Goal: Task Accomplishment & Management: Manage account settings

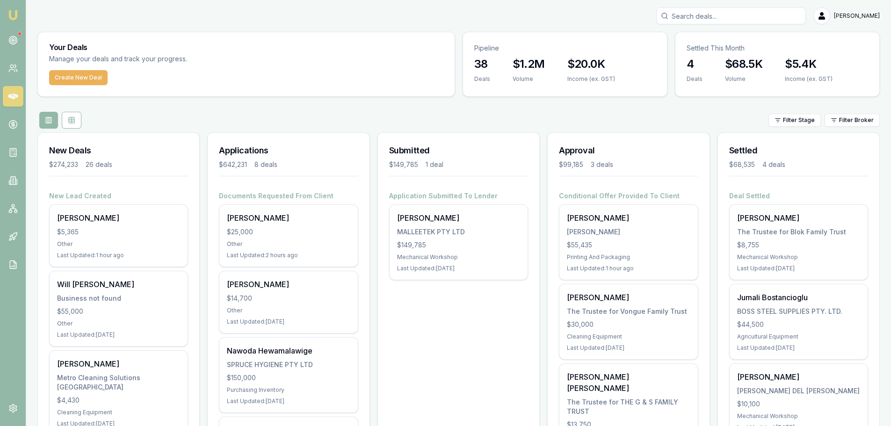
click at [345, 124] on div "Filter Stage Filter Broker" at bounding box center [458, 120] width 842 height 17
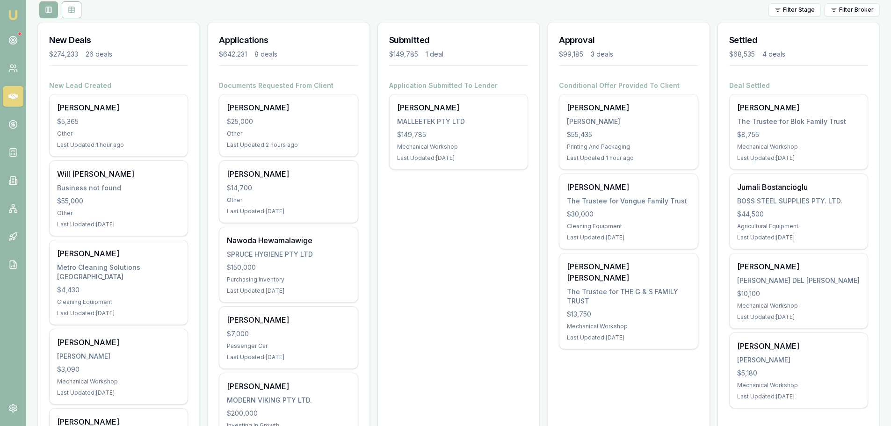
scroll to position [94, 0]
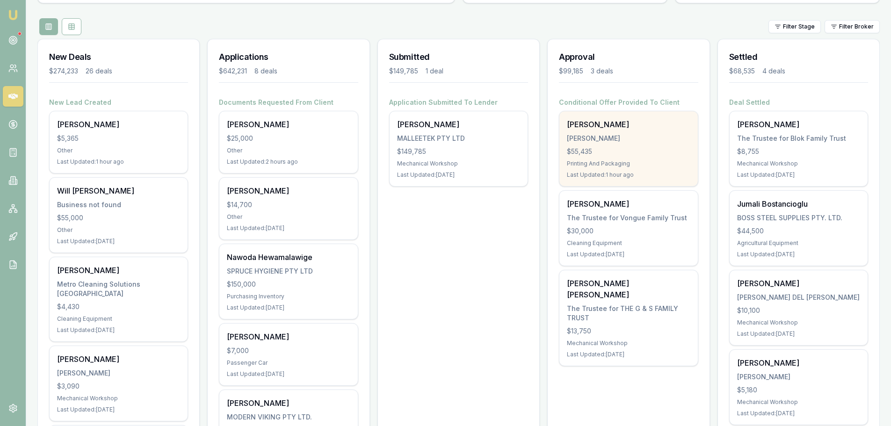
click at [607, 138] on div "[PERSON_NAME]" at bounding box center [628, 138] width 123 height 9
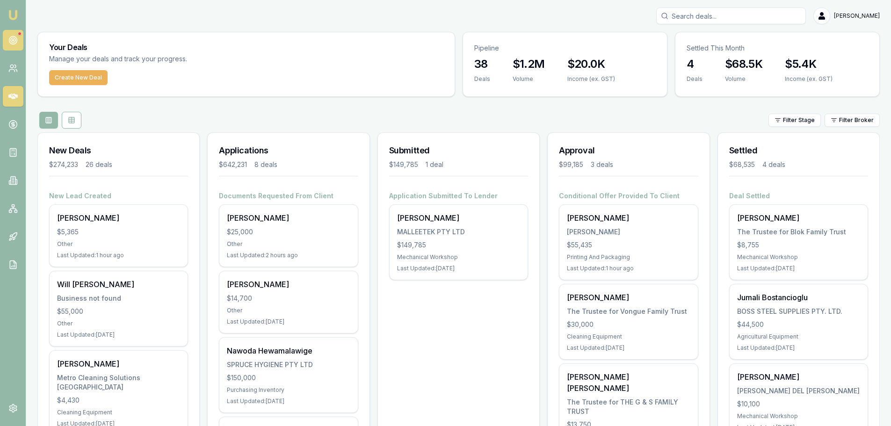
click at [9, 44] on icon at bounding box center [12, 40] width 9 height 9
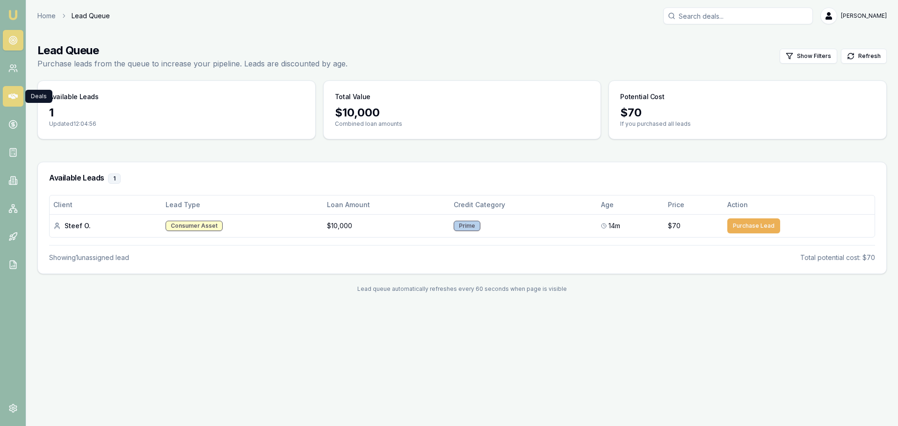
click at [13, 105] on link at bounding box center [13, 96] width 21 height 21
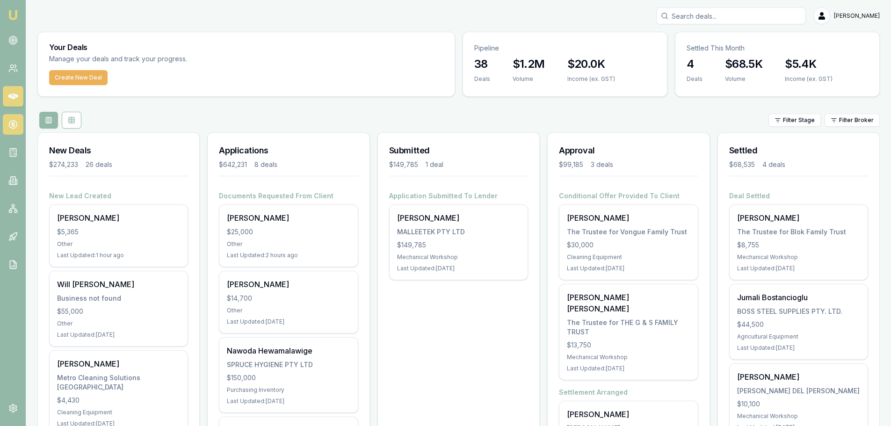
click at [10, 127] on circle at bounding box center [13, 125] width 8 height 8
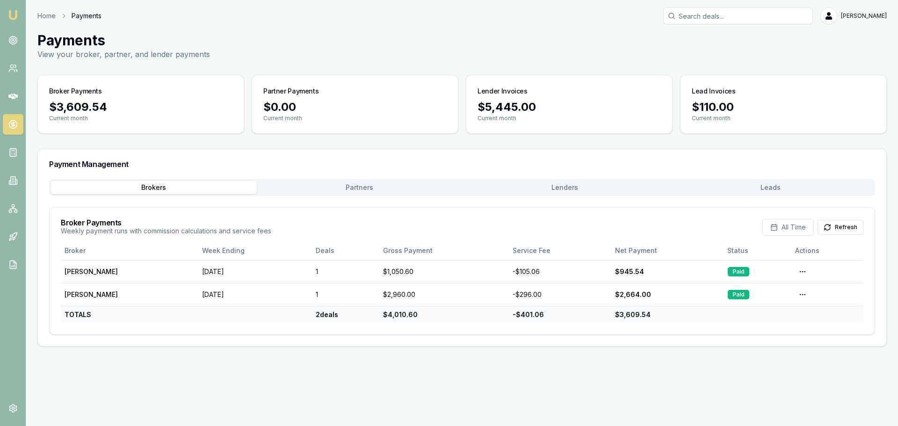
click at [392, 179] on div "Brokers Partners Lenders Leads" at bounding box center [462, 187] width 826 height 17
click at [362, 189] on button "Partners" at bounding box center [360, 187] width 206 height 13
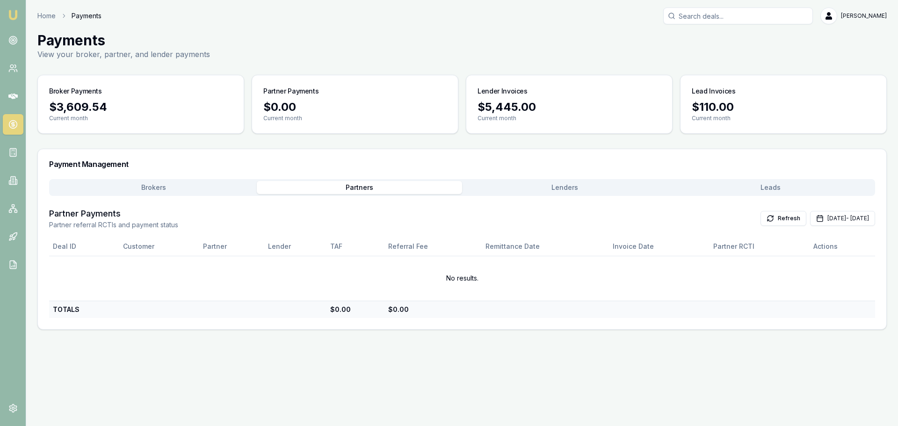
click at [559, 187] on button "Lenders" at bounding box center [565, 187] width 206 height 13
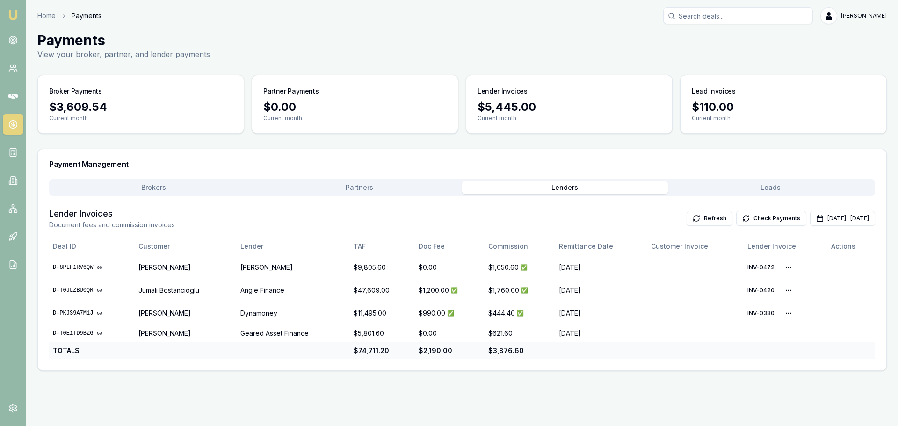
click at [767, 186] on button "Leads" at bounding box center [771, 187] width 206 height 13
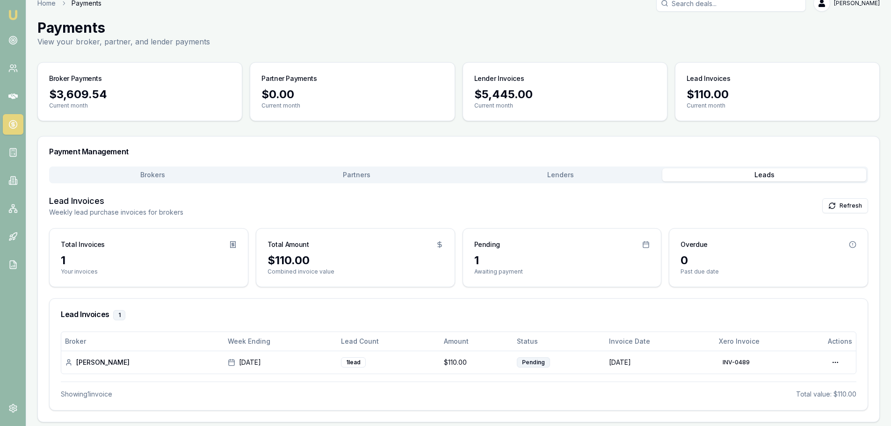
scroll to position [16, 0]
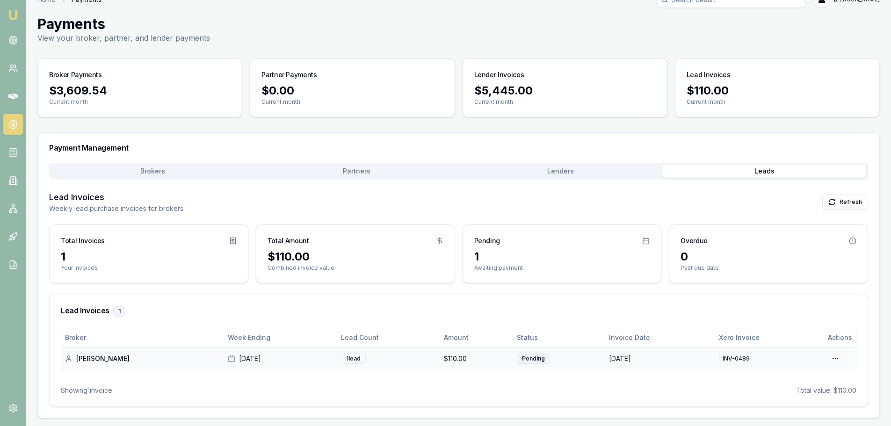
click at [734, 359] on button "INV-0489" at bounding box center [736, 358] width 35 height 15
click at [839, 360] on html "Emu Broker Home Payments Brad Hearns Toggle Menu Payments View your broker, par…" at bounding box center [445, 197] width 891 height 426
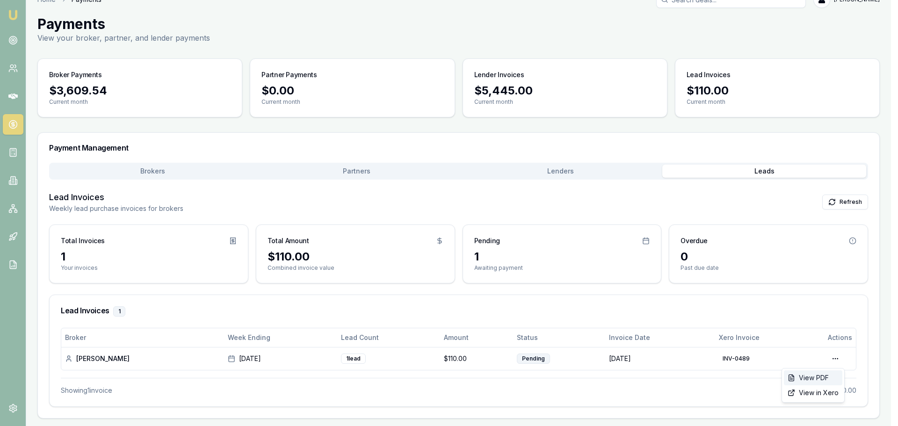
click at [805, 378] on div "View PDF" at bounding box center [813, 377] width 58 height 15
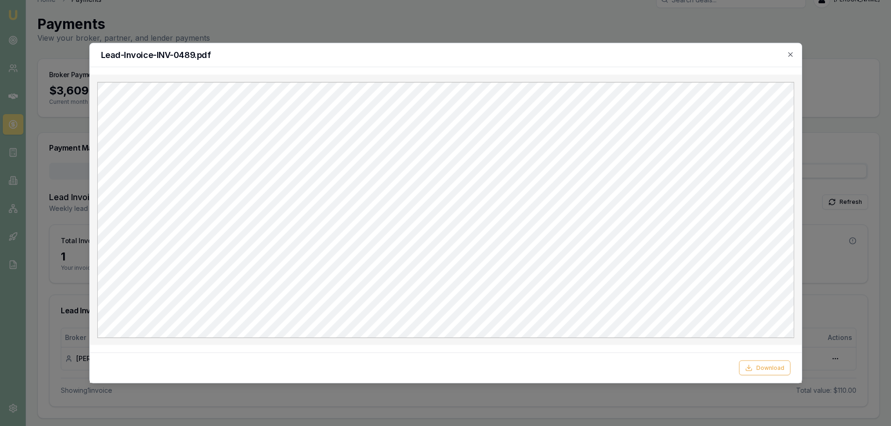
scroll to position [0, 0]
click at [794, 55] on icon "button" at bounding box center [790, 54] width 7 height 7
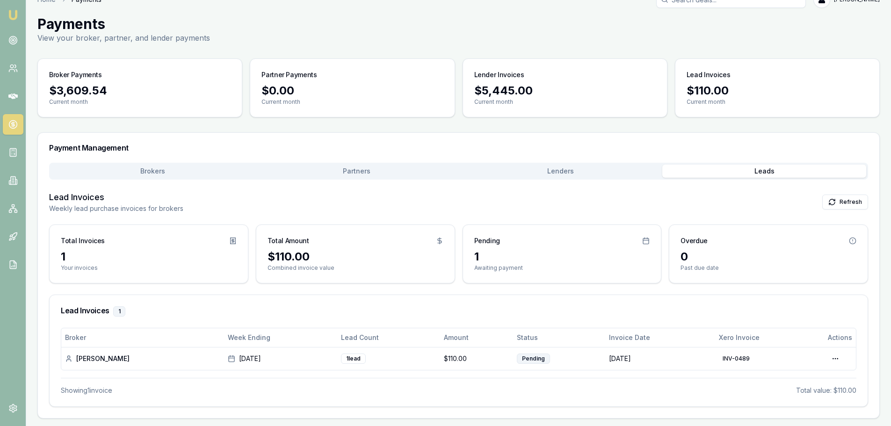
click at [703, 35] on div "Payments View your broker, partner, and lender payments" at bounding box center [458, 29] width 842 height 28
click at [7, 101] on link at bounding box center [13, 96] width 21 height 21
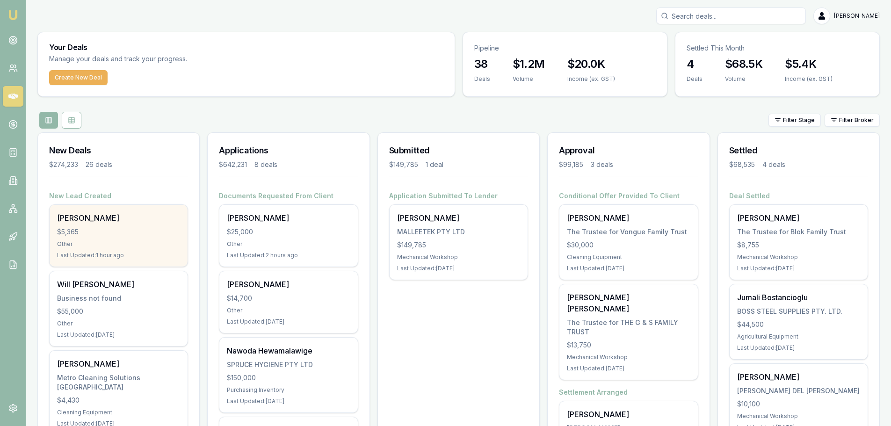
click at [125, 242] on div "Other" at bounding box center [118, 243] width 123 height 7
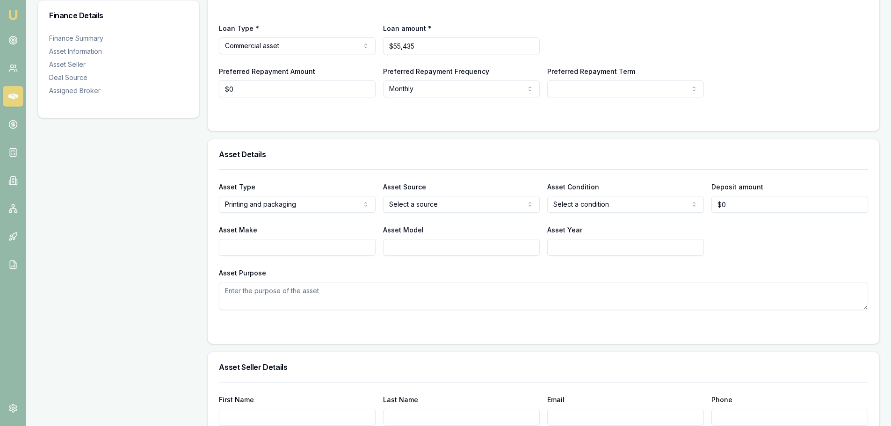
scroll to position [47, 0]
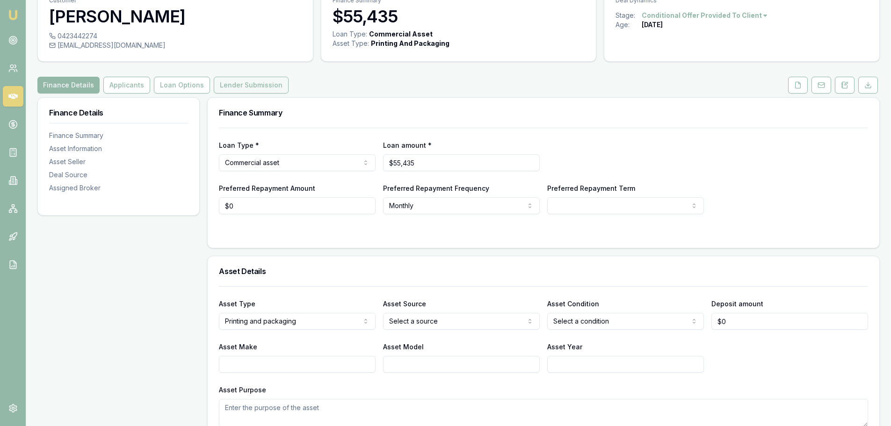
click at [259, 83] on button "Lender Submission" at bounding box center [251, 85] width 75 height 17
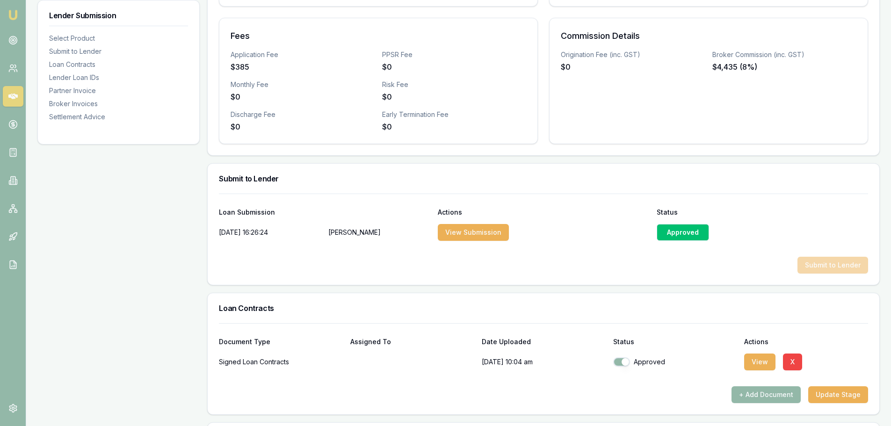
scroll to position [327, 0]
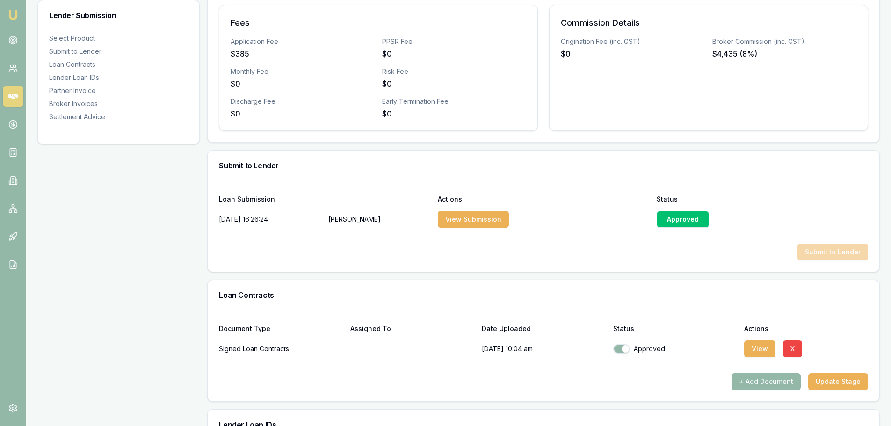
click at [681, 220] on div "Approved" at bounding box center [683, 219] width 52 height 17
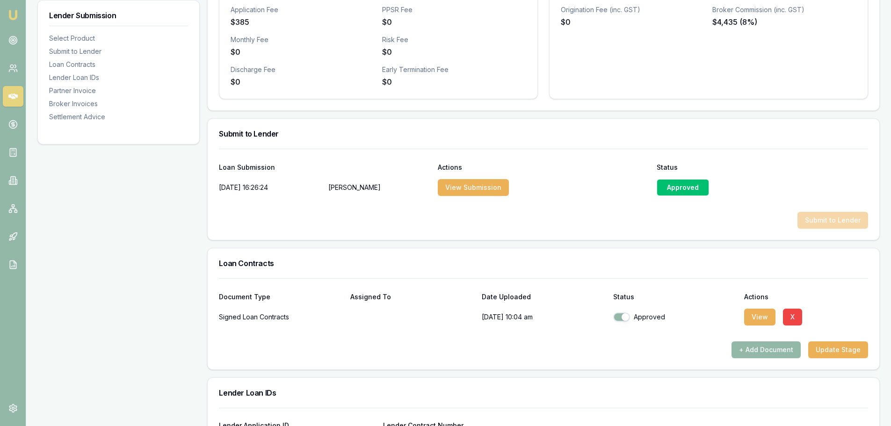
scroll to position [374, 0]
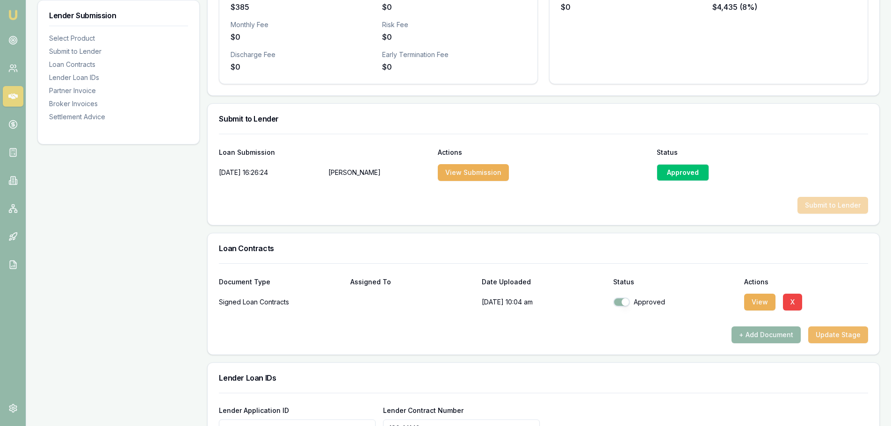
click at [842, 340] on button "Update Stage" at bounding box center [838, 334] width 60 height 17
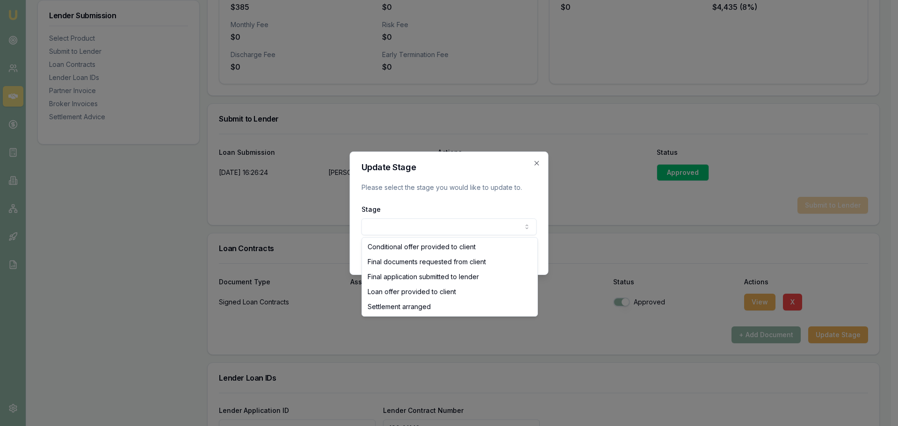
select select "SETTLEMENT_ARRANGED"
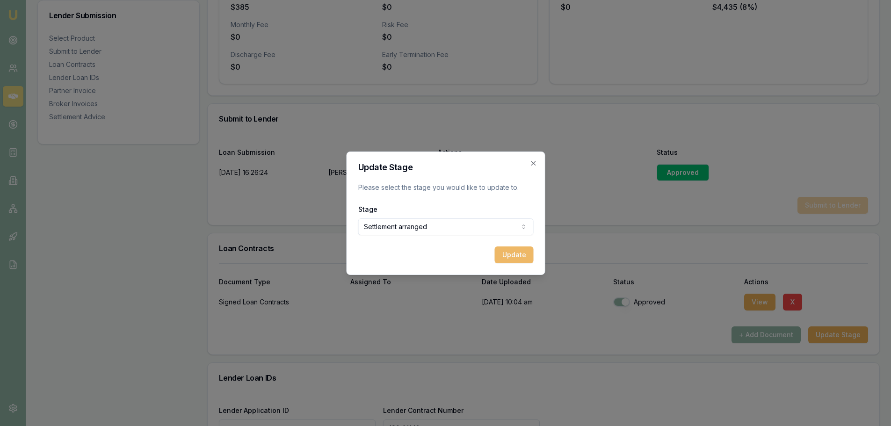
click at [507, 256] on button "Update" at bounding box center [513, 254] width 39 height 17
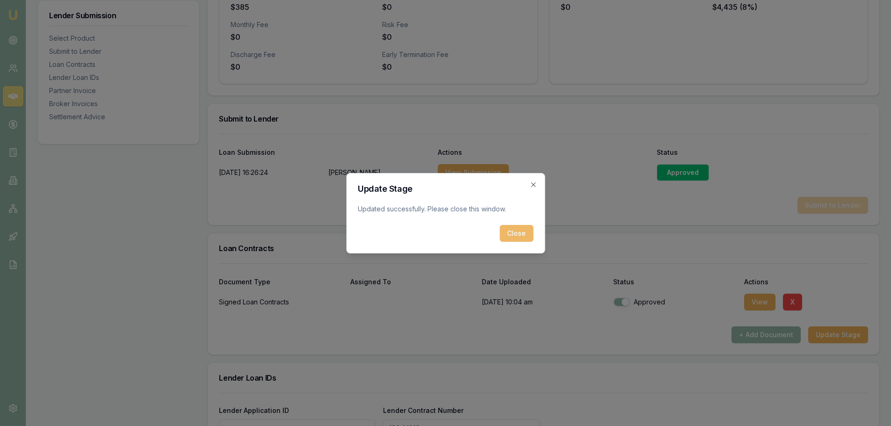
click at [508, 236] on button "Close" at bounding box center [517, 233] width 34 height 17
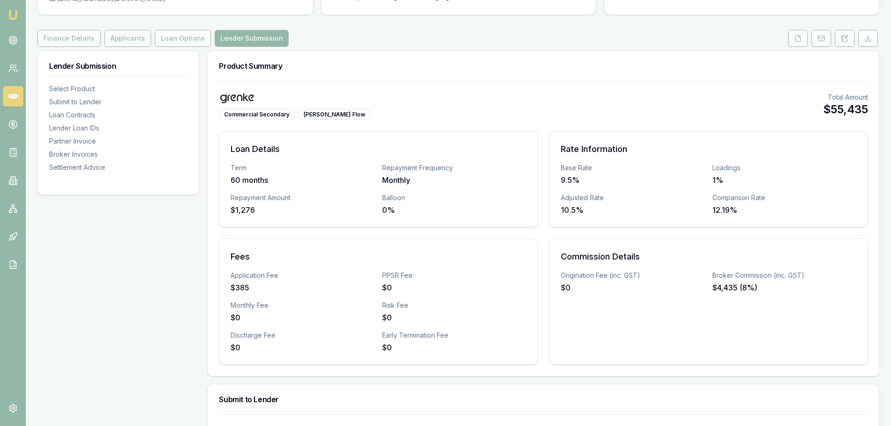
scroll to position [0, 0]
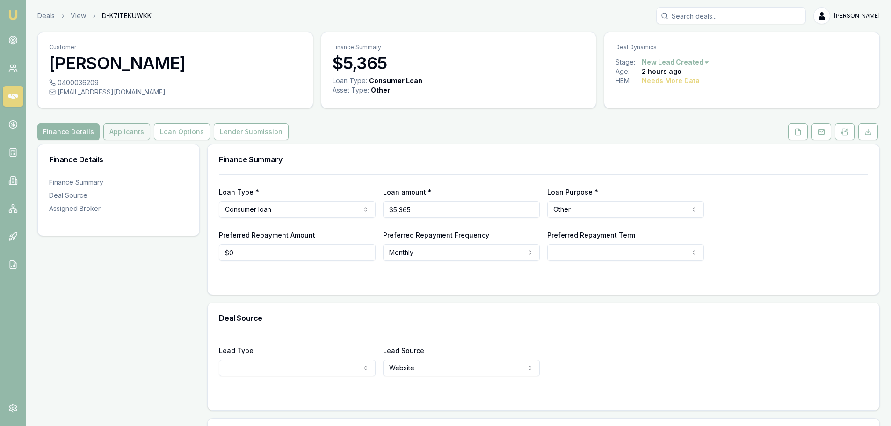
click at [120, 130] on button "Applicants" at bounding box center [126, 131] width 47 height 17
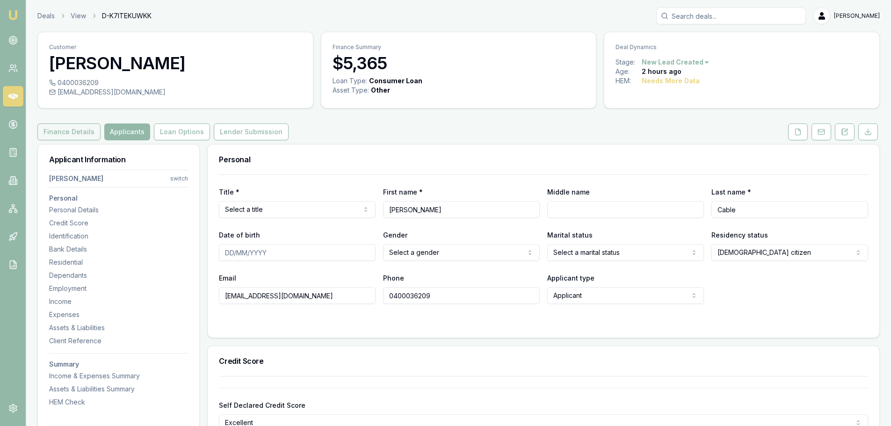
click at [55, 126] on button "Finance Details" at bounding box center [68, 131] width 63 height 17
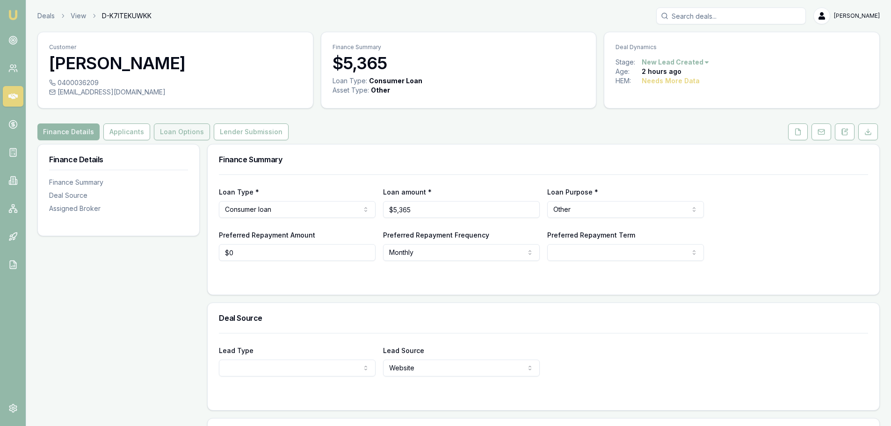
click at [200, 131] on button "Loan Options" at bounding box center [182, 131] width 56 height 17
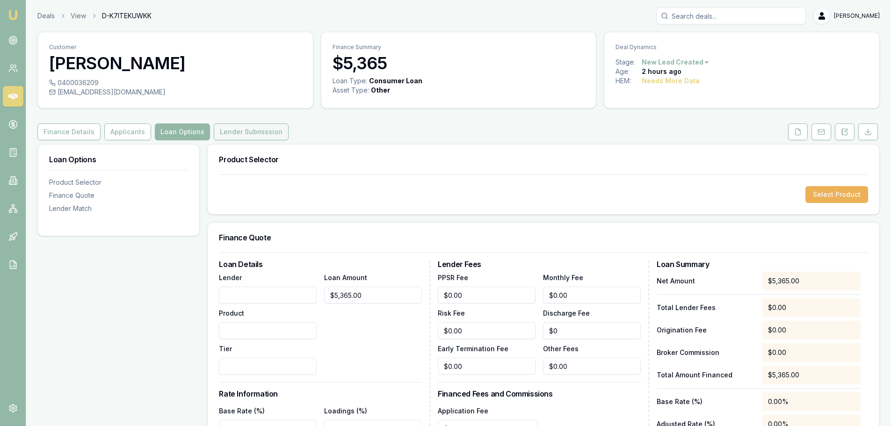
click at [269, 136] on button "Lender Submission" at bounding box center [251, 131] width 75 height 17
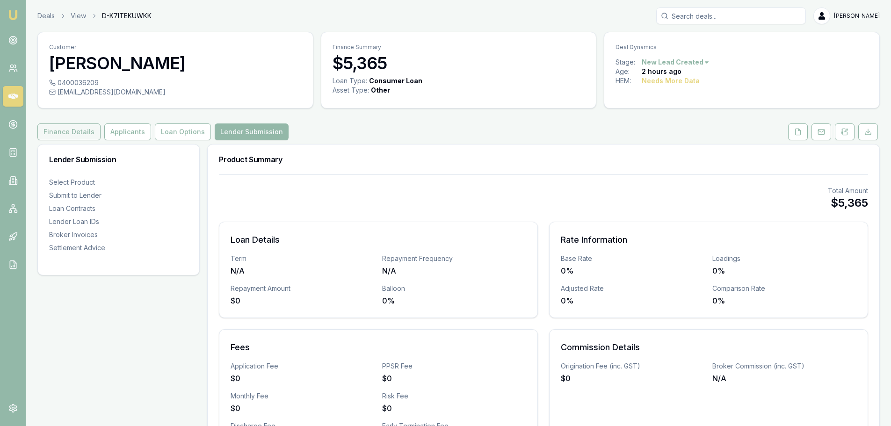
click at [71, 135] on button "Finance Details" at bounding box center [68, 131] width 63 height 17
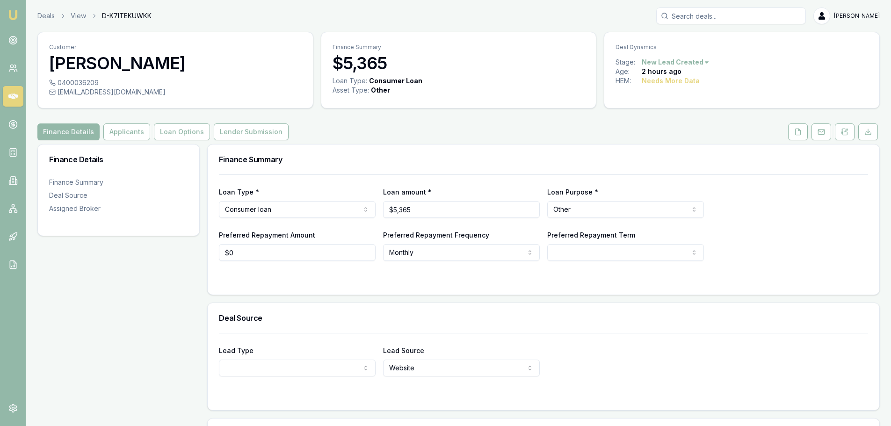
click at [18, 94] on link at bounding box center [13, 96] width 21 height 21
